Goal: Communication & Community: Share content

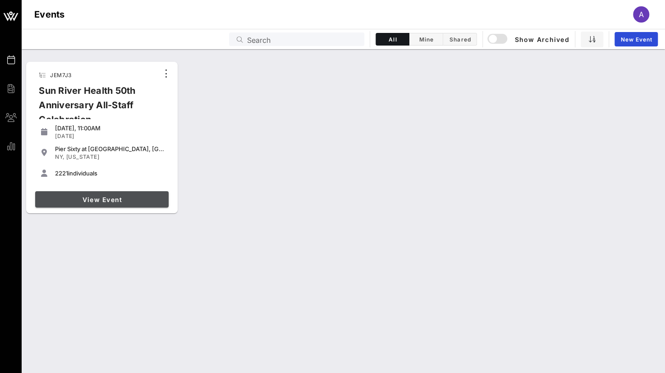
click at [110, 202] on span "View Event" at bounding box center [102, 200] width 126 height 8
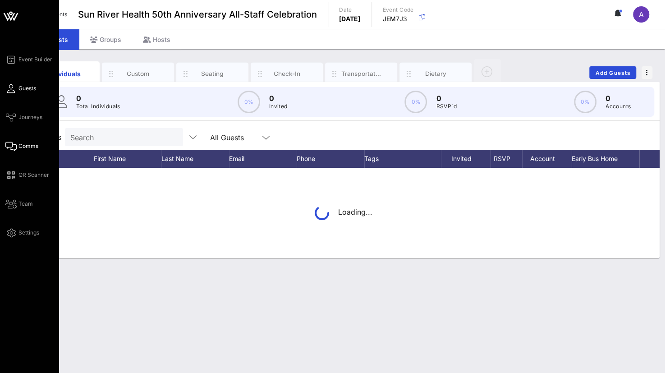
click at [28, 150] on link "Comms" at bounding box center [21, 146] width 33 height 11
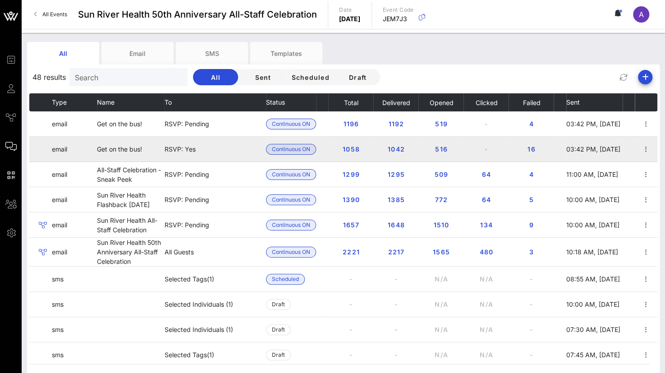
click at [586, 149] on span "03:42 PM, [DATE]" at bounding box center [594, 149] width 54 height 8
click at [641, 152] on icon "button" at bounding box center [646, 149] width 11 height 11
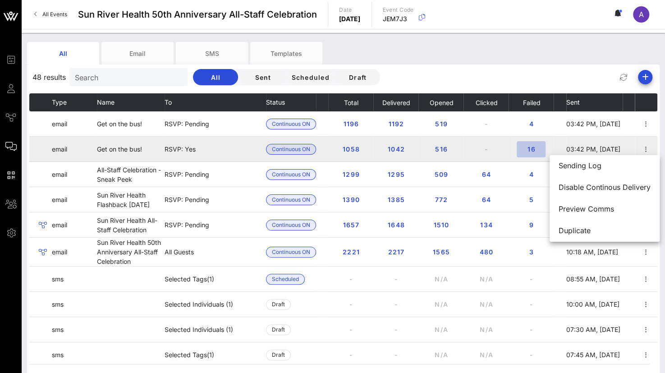
click at [531, 148] on span "16" at bounding box center [531, 149] width 14 height 8
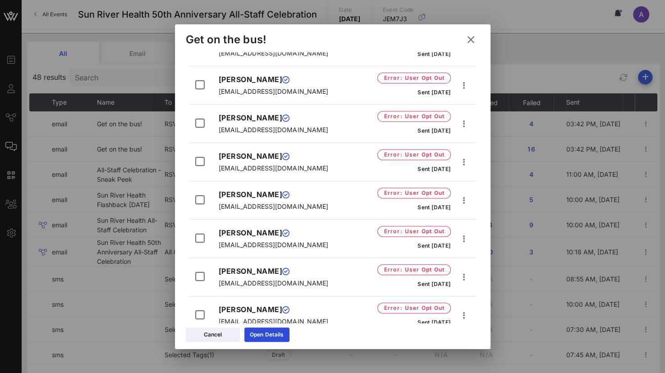
scroll to position [316, 0]
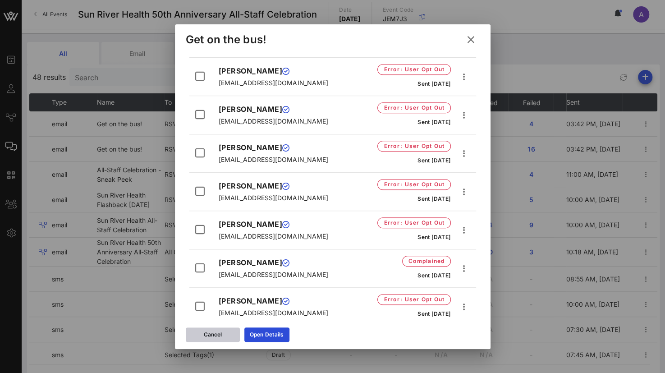
click at [205, 331] on div "Cancel" at bounding box center [213, 334] width 18 height 9
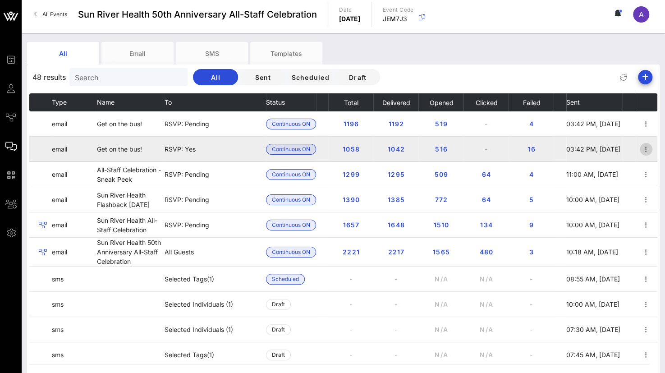
click at [643, 151] on icon "button" at bounding box center [646, 149] width 11 height 11
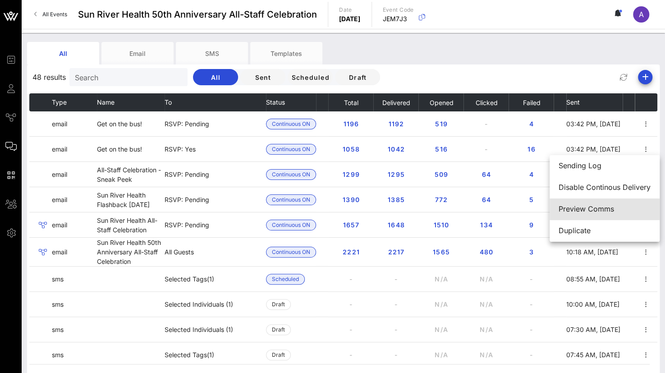
click at [610, 209] on div "Preview Comms" at bounding box center [605, 209] width 92 height 9
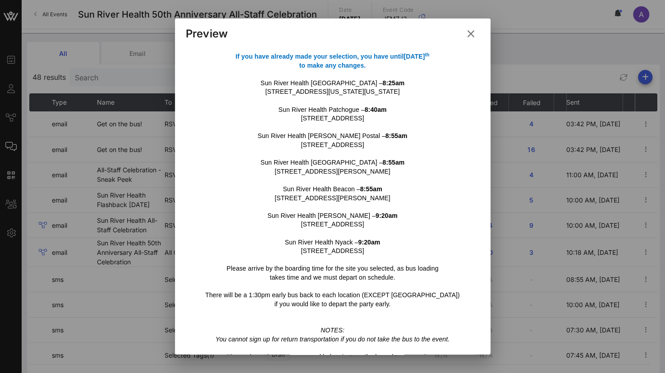
scroll to position [313, 0]
